Goal: Task Accomplishment & Management: Use online tool/utility

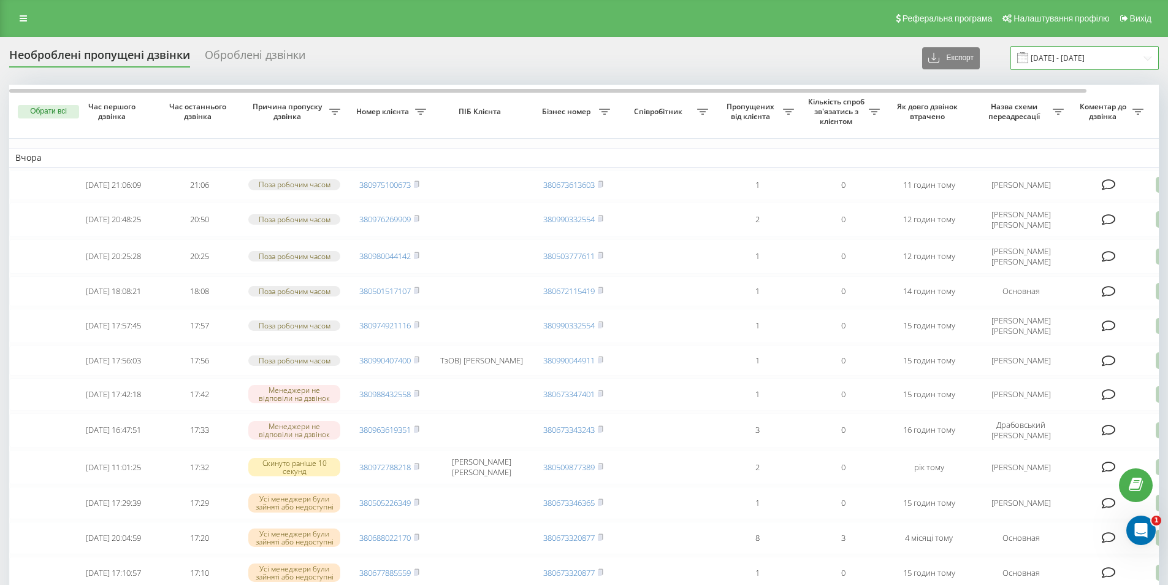
click at [1109, 53] on input "[DATE] - [DATE]" at bounding box center [1085, 58] width 148 height 24
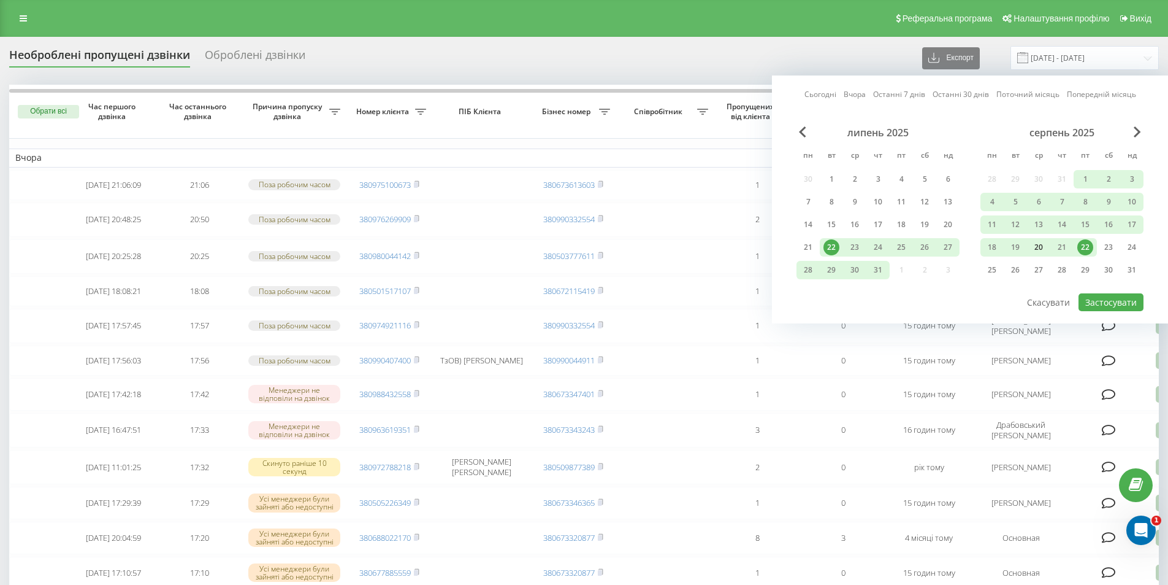
click at [1040, 251] on div "20" at bounding box center [1039, 247] width 16 height 16
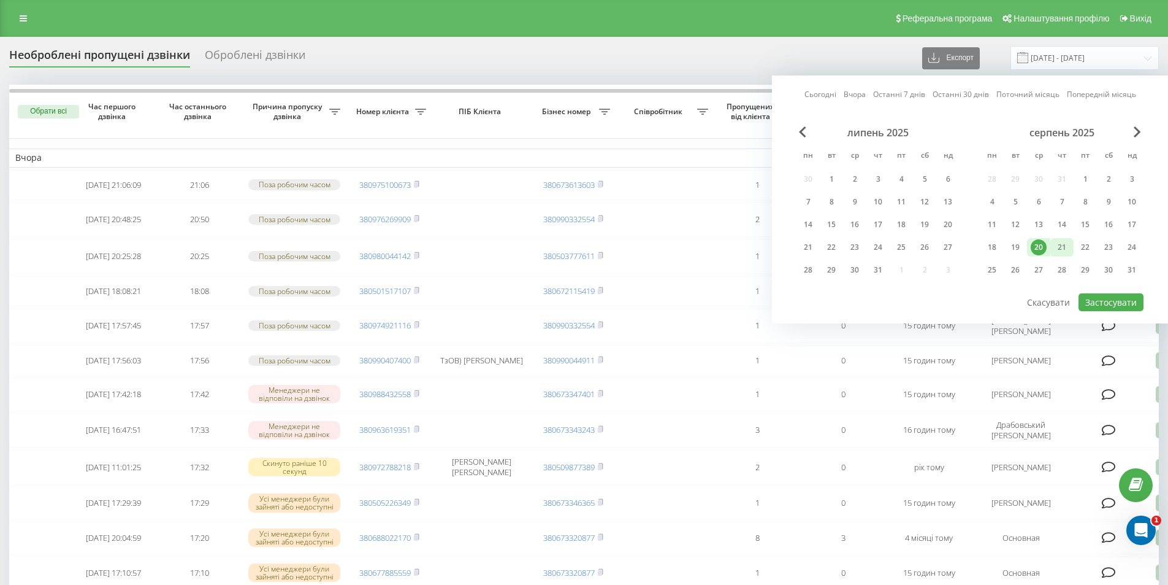
click at [1054, 251] on div "21" at bounding box center [1062, 247] width 23 height 18
click at [1112, 302] on button "Застосувати" at bounding box center [1111, 302] width 65 height 18
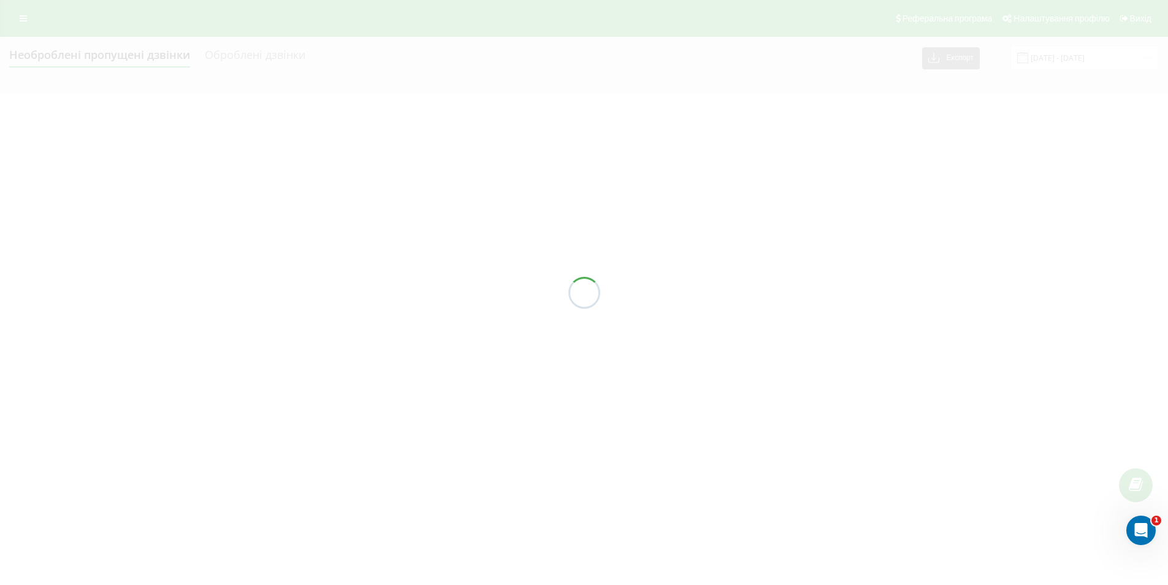
type input "[DATE] - [DATE]"
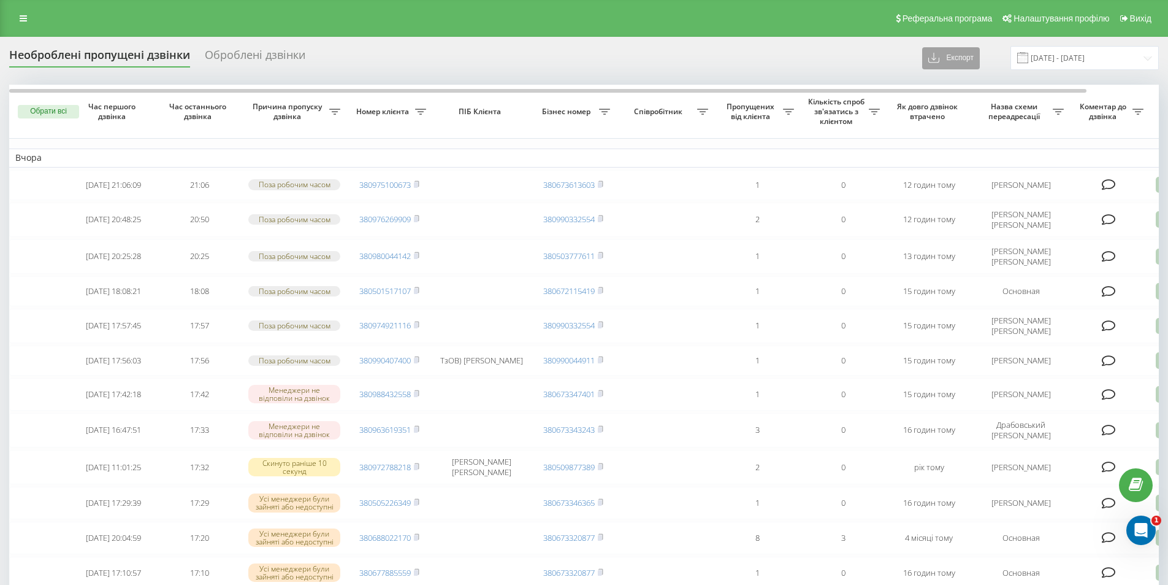
click at [972, 61] on button "Експорт" at bounding box center [952, 58] width 58 height 22
click at [954, 110] on div ".xlsx" at bounding box center [955, 103] width 65 height 22
